Goal: Check status: Check status

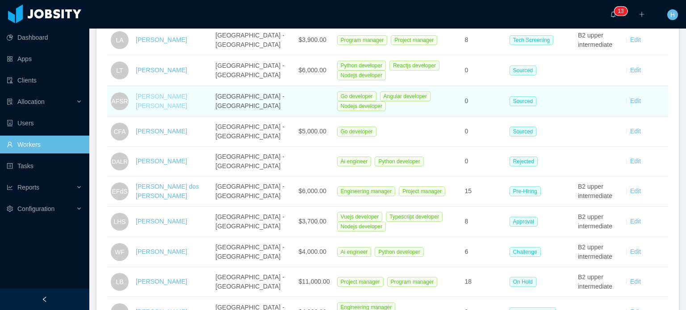
scroll to position [268, 0]
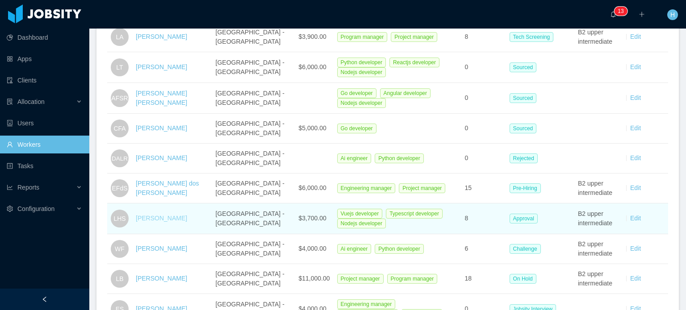
click at [181, 220] on link "[PERSON_NAME]" at bounding box center [161, 218] width 51 height 7
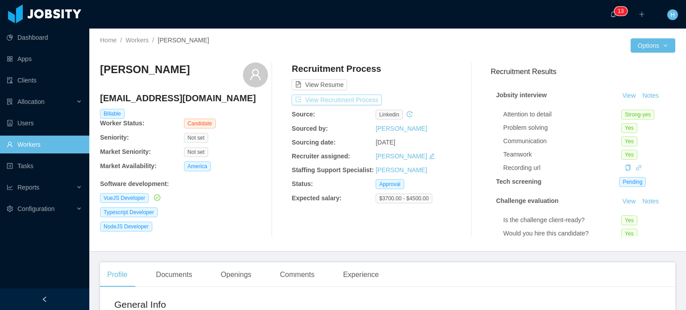
click at [342, 100] on button "View Recruitment Process" at bounding box center [336, 100] width 90 height 11
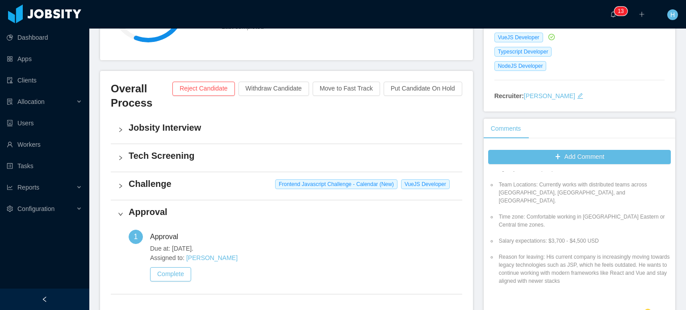
scroll to position [248, 0]
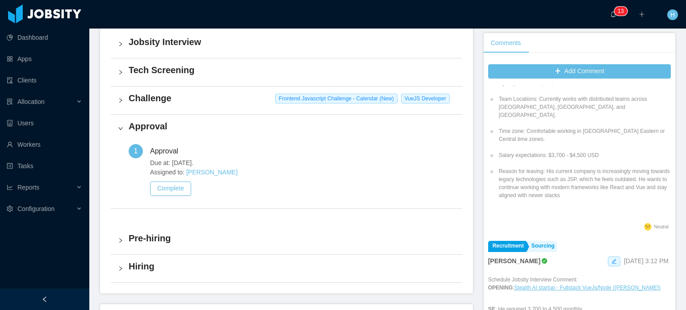
click at [190, 98] on h4 "Challenge" at bounding box center [292, 98] width 326 height 12
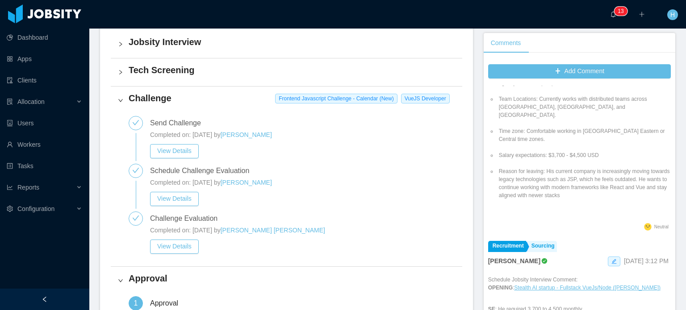
click at [190, 98] on h4 "Challenge" at bounding box center [292, 98] width 326 height 12
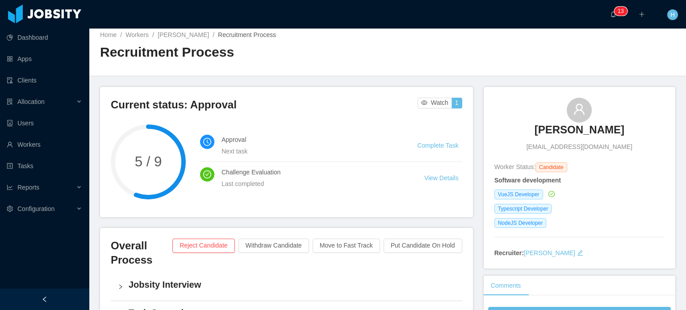
scroll to position [0, 0]
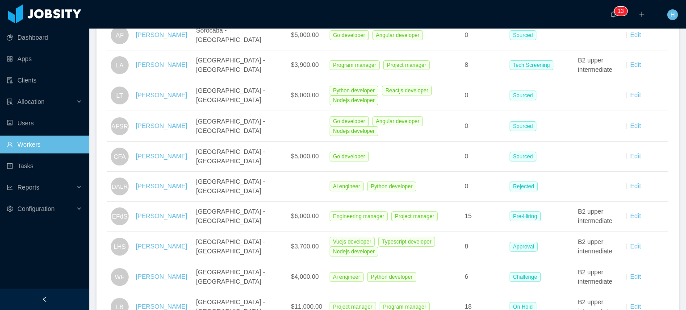
scroll to position [45, 0]
